Goal: Task Accomplishment & Management: Manage account settings

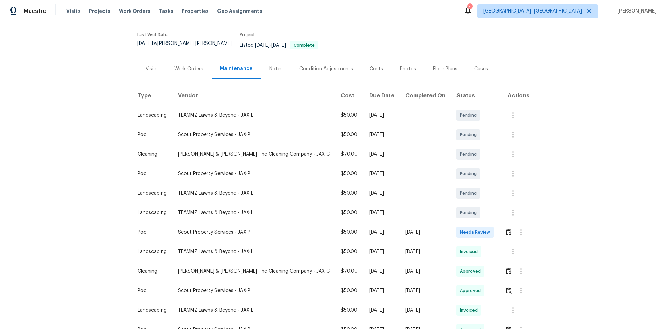
scroll to position [70, 0]
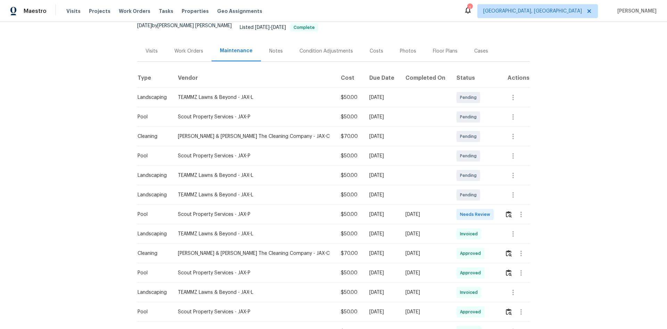
drag, startPoint x: 138, startPoint y: 210, endPoint x: 443, endPoint y: 212, distance: 304.9
click at [443, 212] on tr "Pool Scout Property Services - JAX-P $50.00 Mon, Aug 25 2025 Tue, Aug 26 2025 N…" at bounding box center [333, 213] width 393 height 19
click at [475, 211] on img "button" at bounding box center [509, 214] width 6 height 7
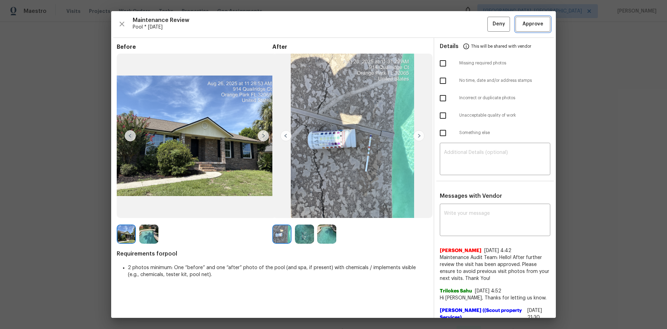
click at [475, 26] on span "Approve" at bounding box center [533, 24] width 21 height 9
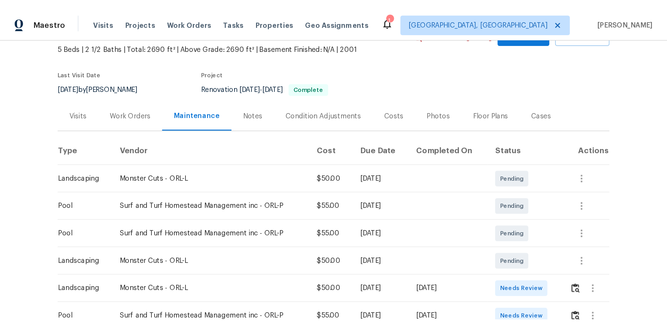
scroll to position [139, 0]
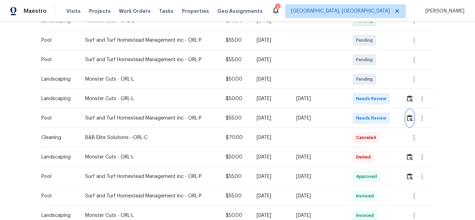
click at [409, 120] on img "button" at bounding box center [410, 118] width 6 height 7
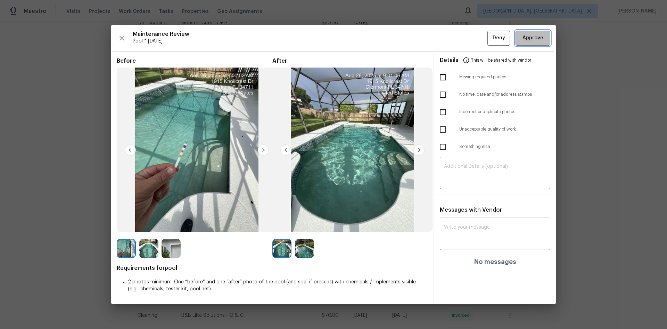
click at [475, 41] on button "Approve" at bounding box center [533, 38] width 35 height 15
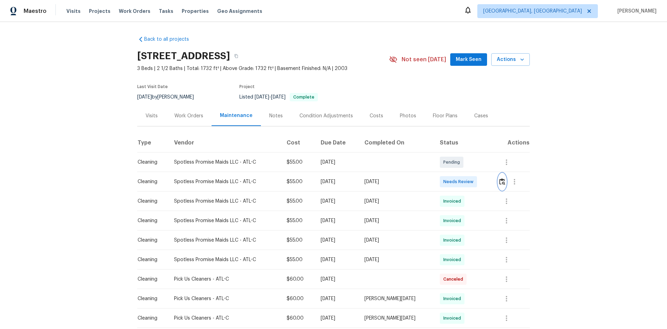
click at [475, 181] on button "button" at bounding box center [502, 181] width 8 height 17
